Goal: Task Accomplishment & Management: Use online tool/utility

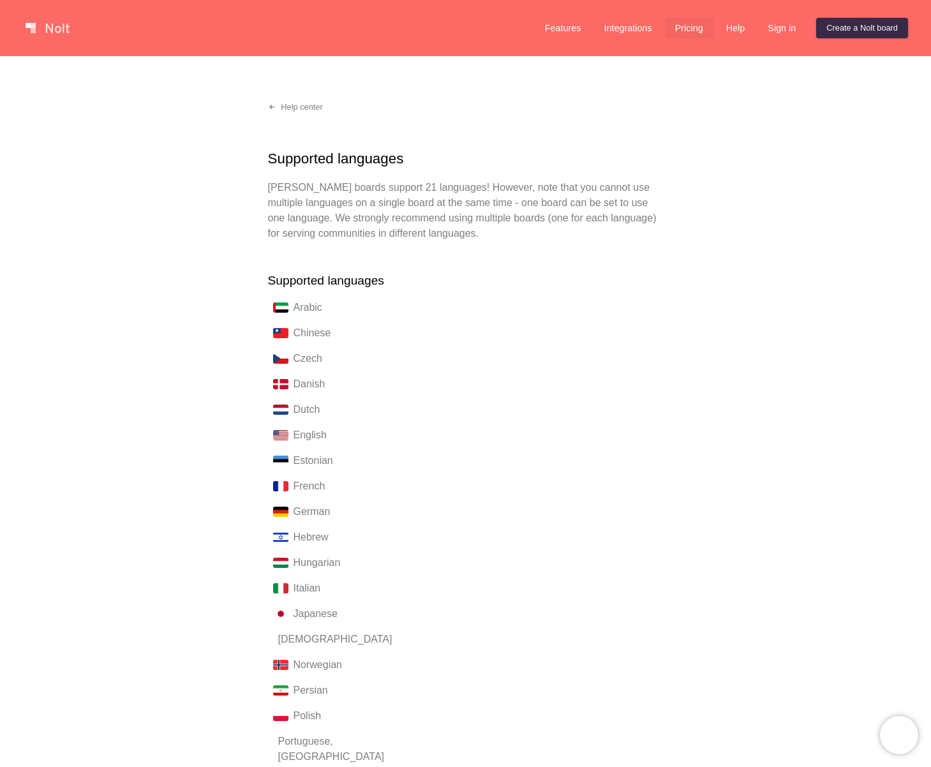
click at [687, 24] on link "Pricing" at bounding box center [689, 28] width 48 height 20
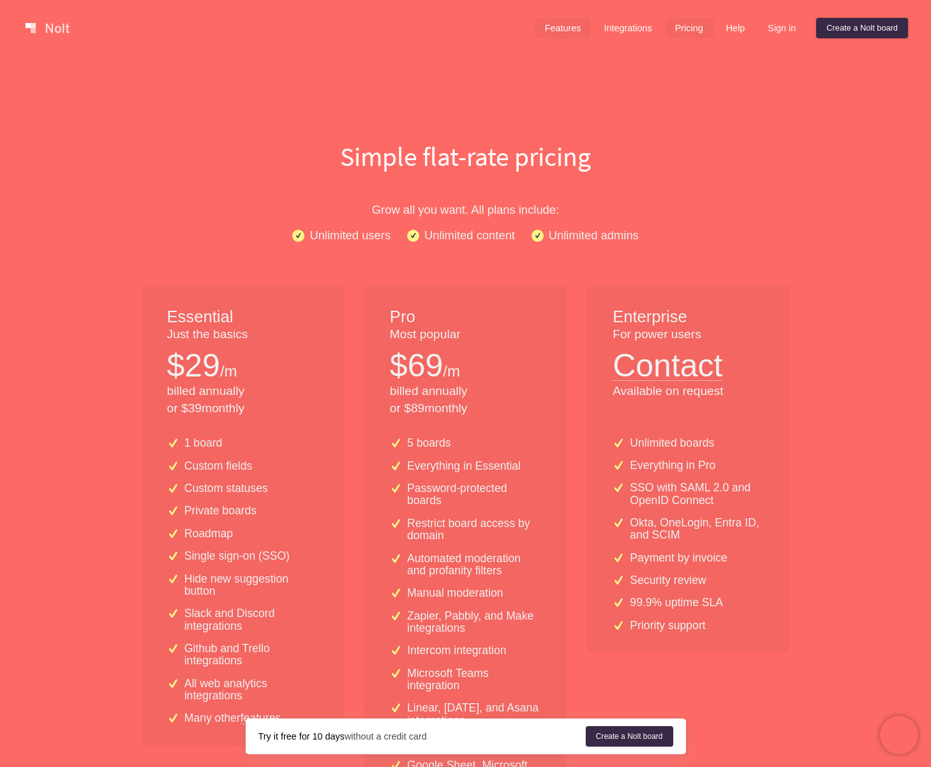
click at [577, 32] on link "Features" at bounding box center [563, 28] width 57 height 20
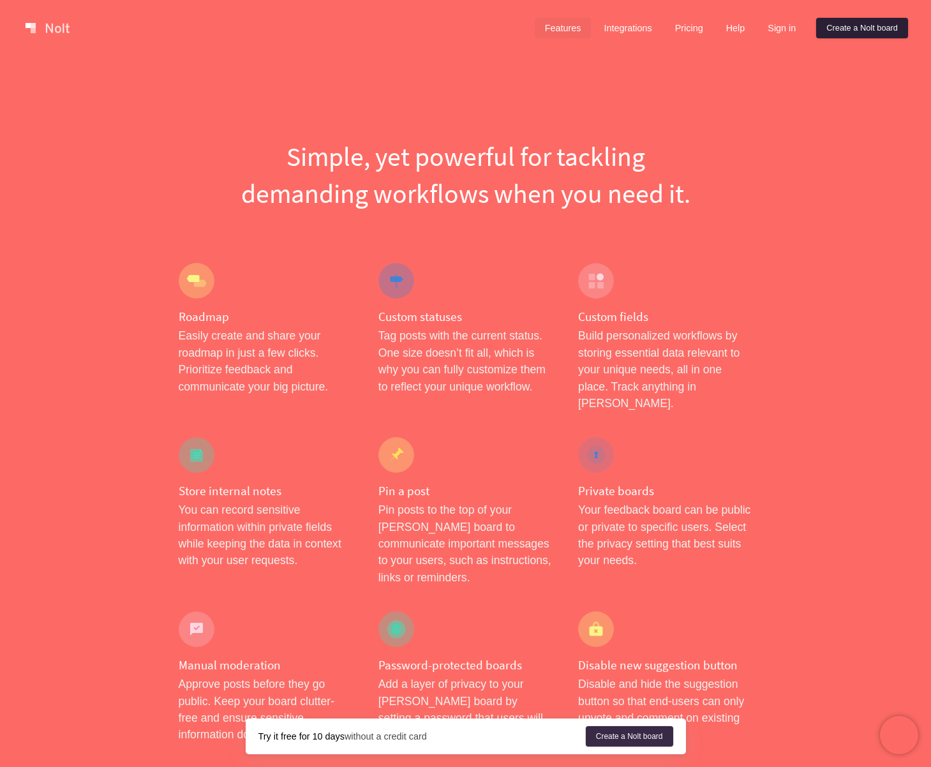
click at [857, 29] on link "Create a Nolt board" at bounding box center [862, 28] width 92 height 20
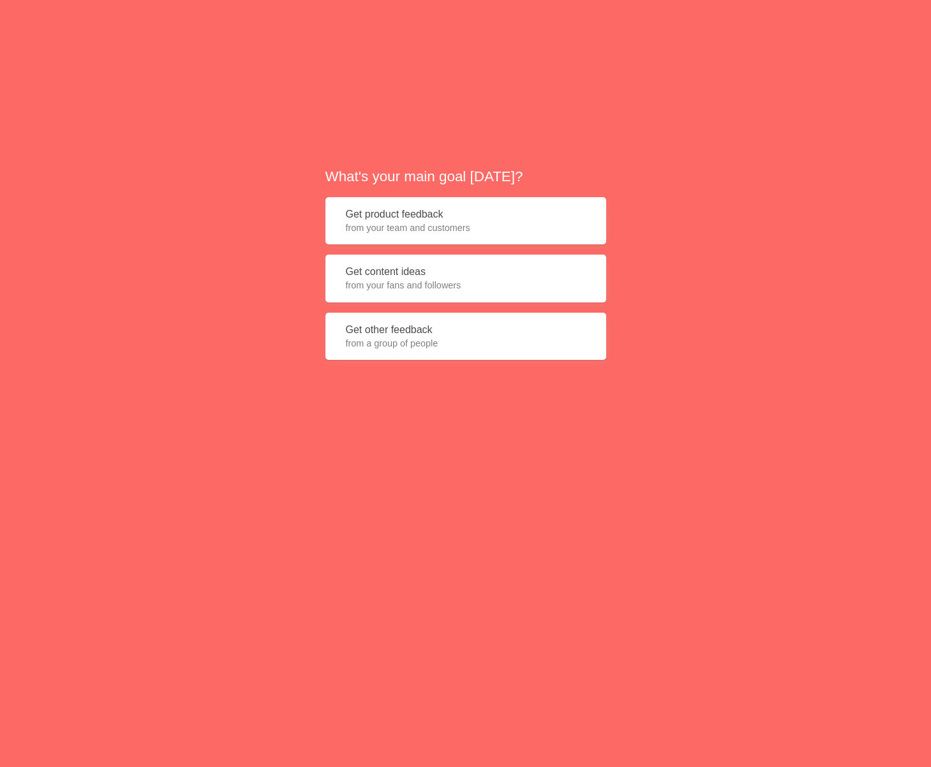
click at [421, 211] on button "Get product feedback from your team and customers" at bounding box center [465, 221] width 281 height 48
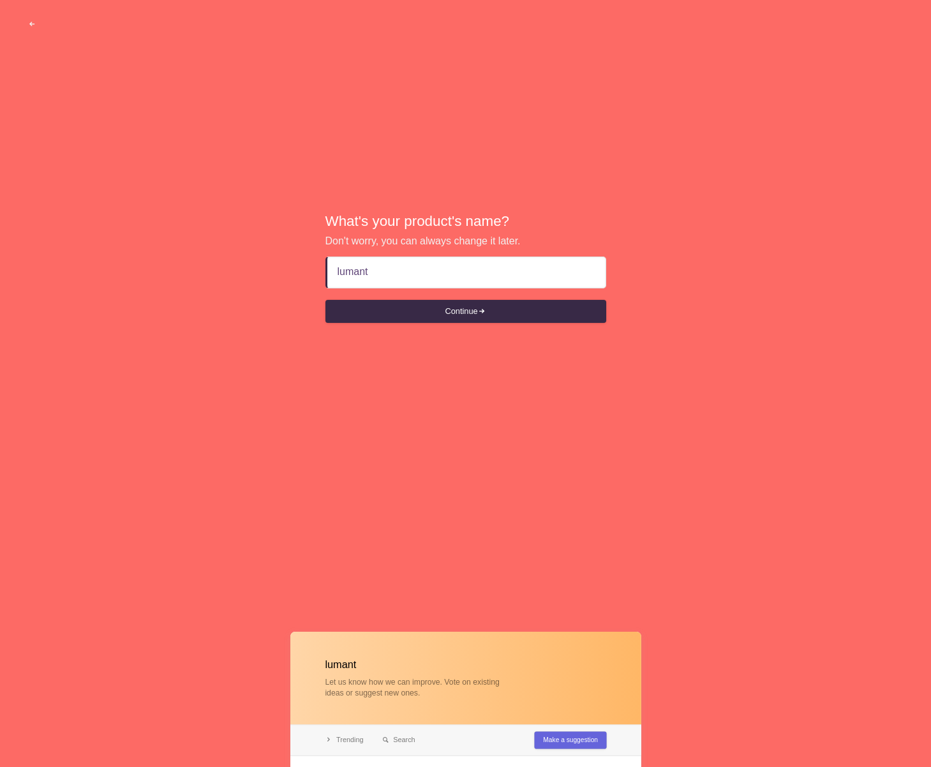
type input "lumant"
click at [325, 300] on button "Continue" at bounding box center [465, 311] width 281 height 23
